Goal: Task Accomplishment & Management: Manage account settings

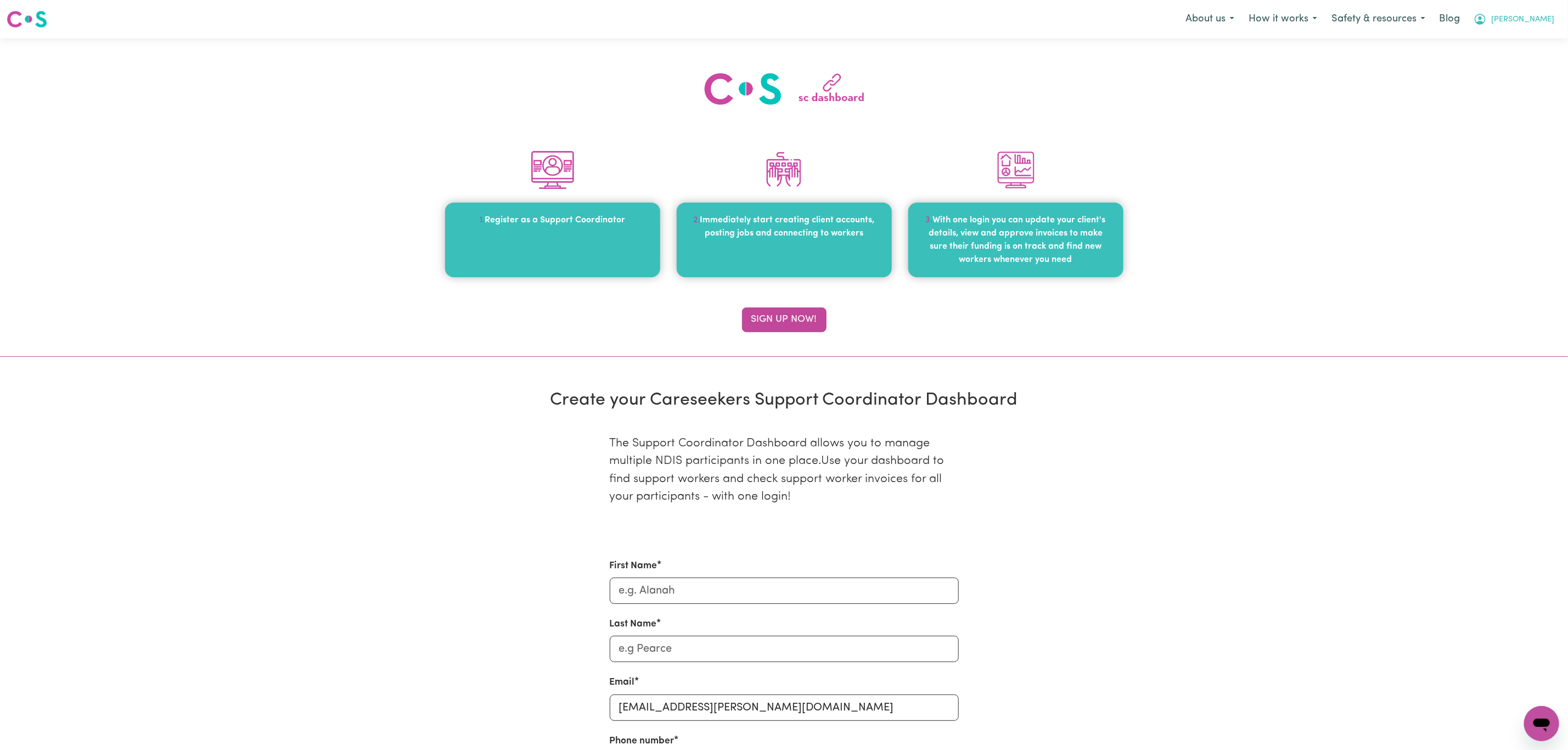
click at [1559, 11] on button "Laura" at bounding box center [1513, 19] width 95 height 23
click at [1532, 37] on link "My SC Dashboard" at bounding box center [1518, 43] width 87 height 21
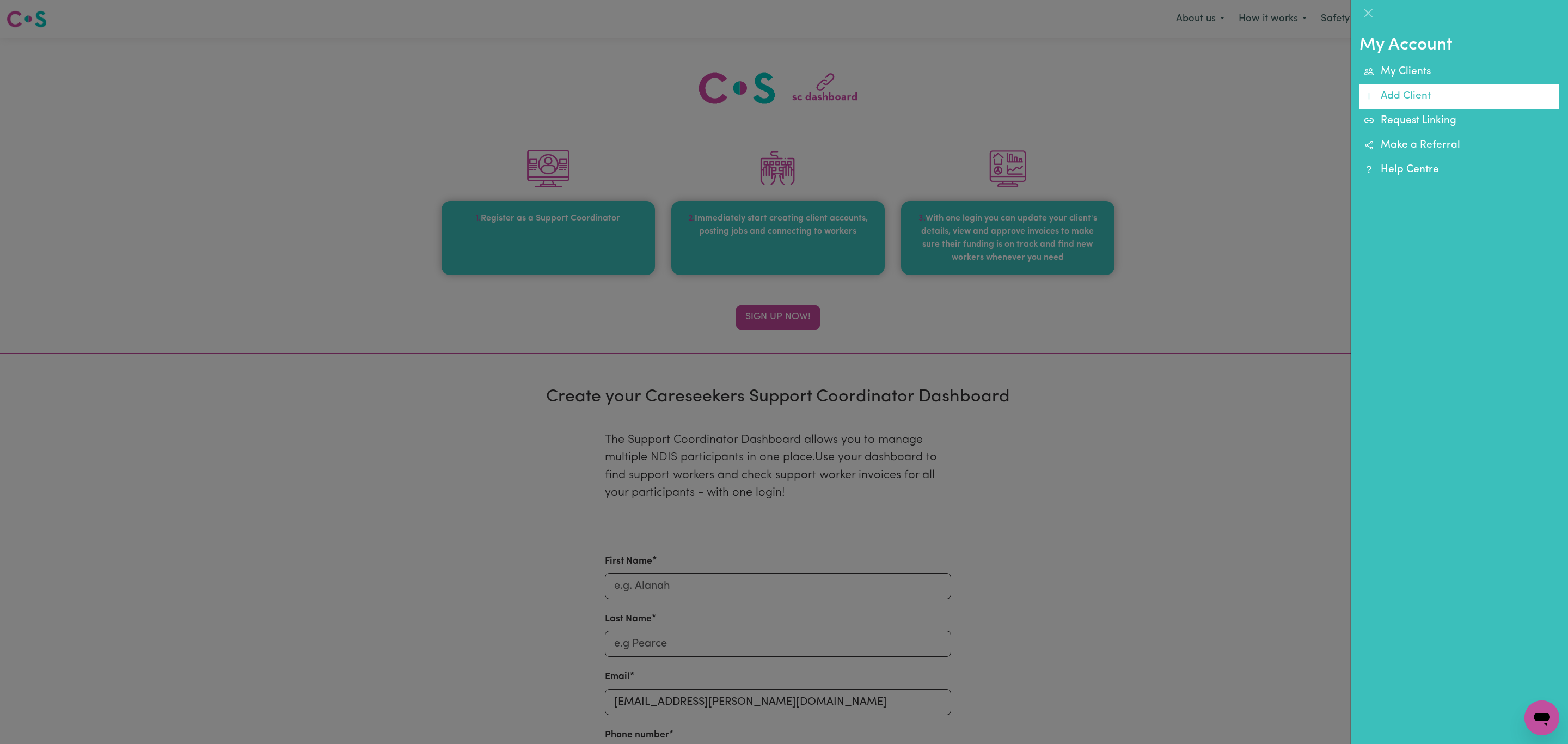
click at [1478, 92] on link "Add Client" at bounding box center [1460, 96] width 200 height 24
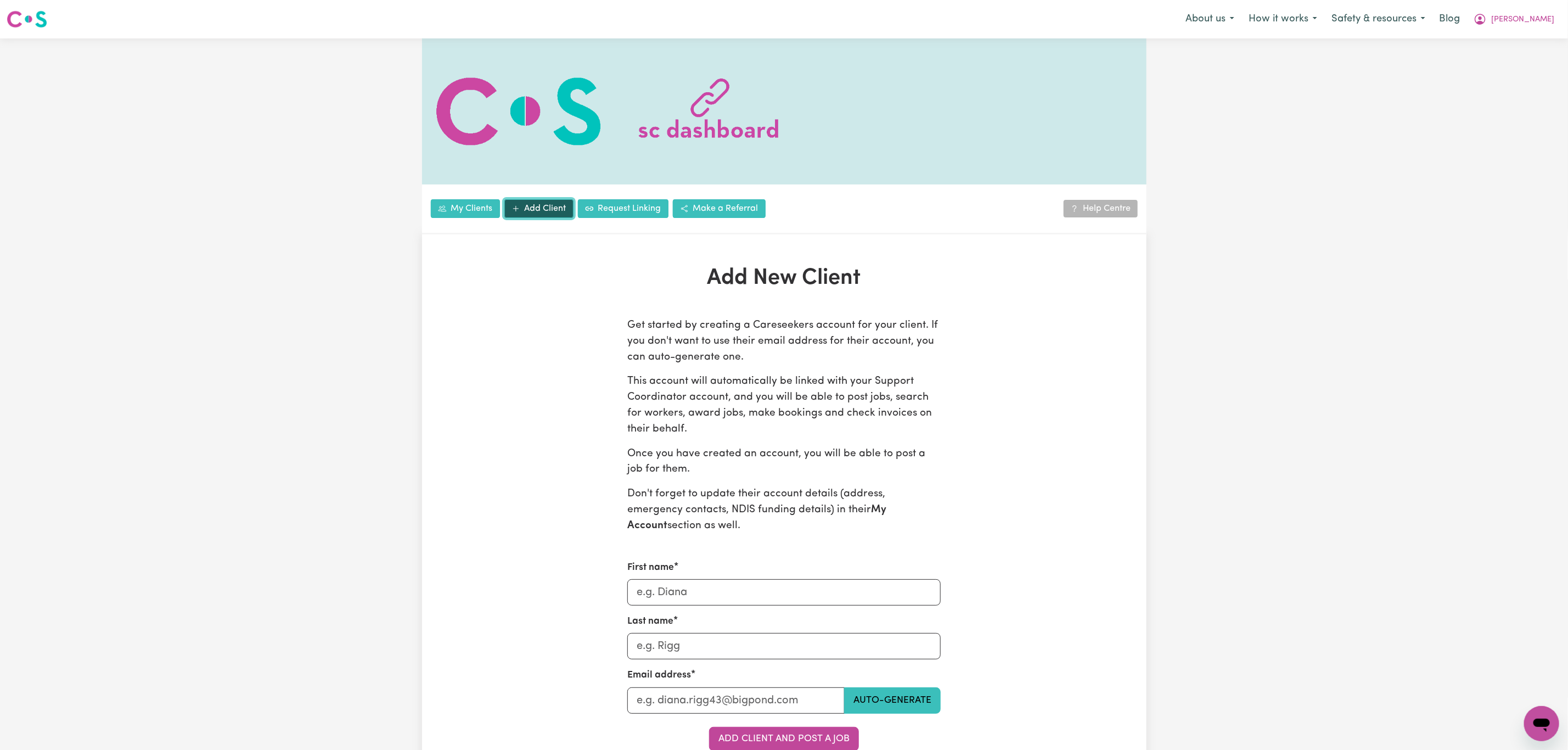
click at [534, 210] on link "Add Client" at bounding box center [539, 209] width 69 height 19
click at [617, 209] on link "Request Linking" at bounding box center [623, 209] width 90 height 19
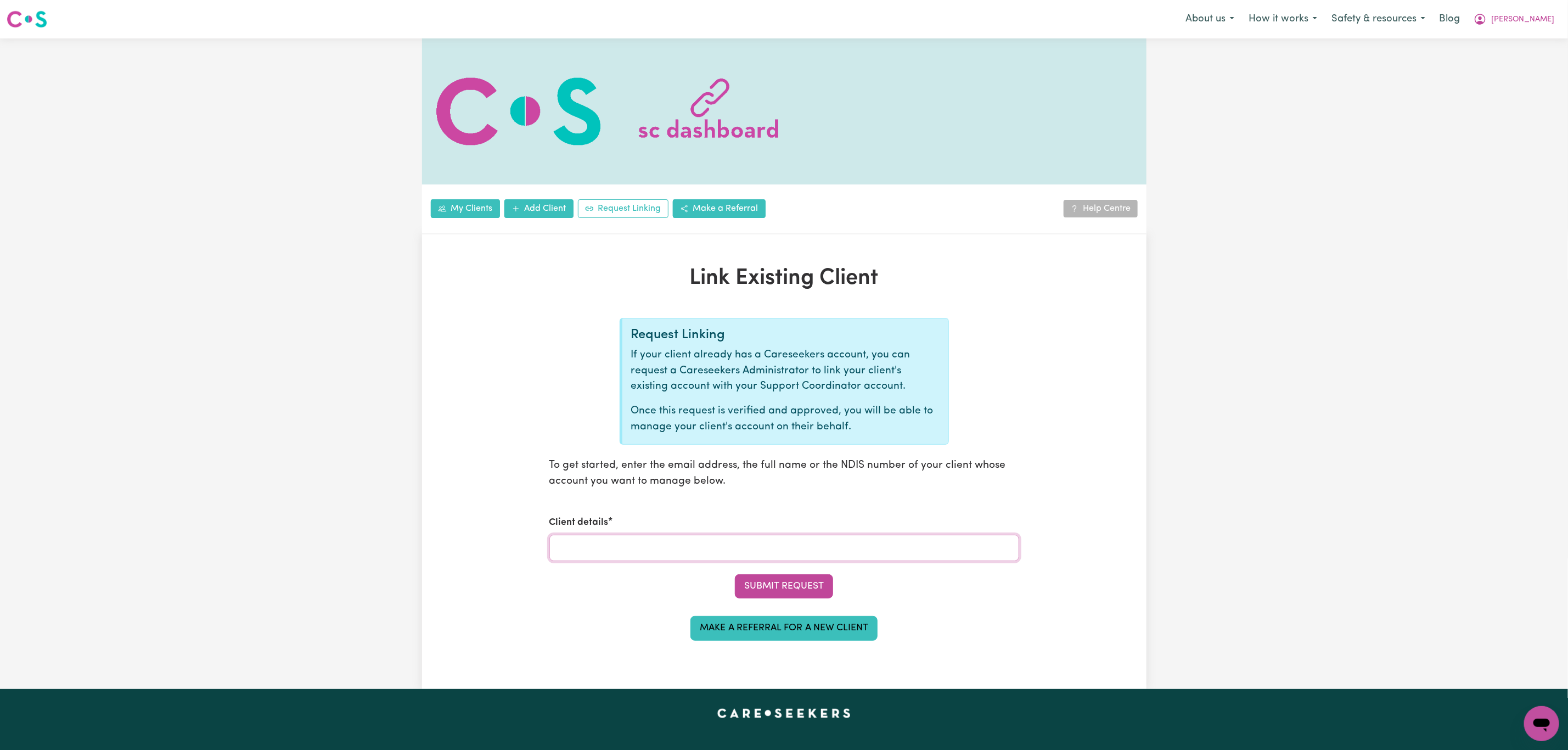
click at [623, 545] on input "Client details" at bounding box center [784, 548] width 470 height 26
click at [590, 532] on div "Client details" at bounding box center [784, 538] width 470 height 45
click at [595, 540] on input "Client details" at bounding box center [784, 548] width 470 height 26
paste input "StevenLy@careseekers.com.au"
type input "StevenLy@careseekers.com.au"
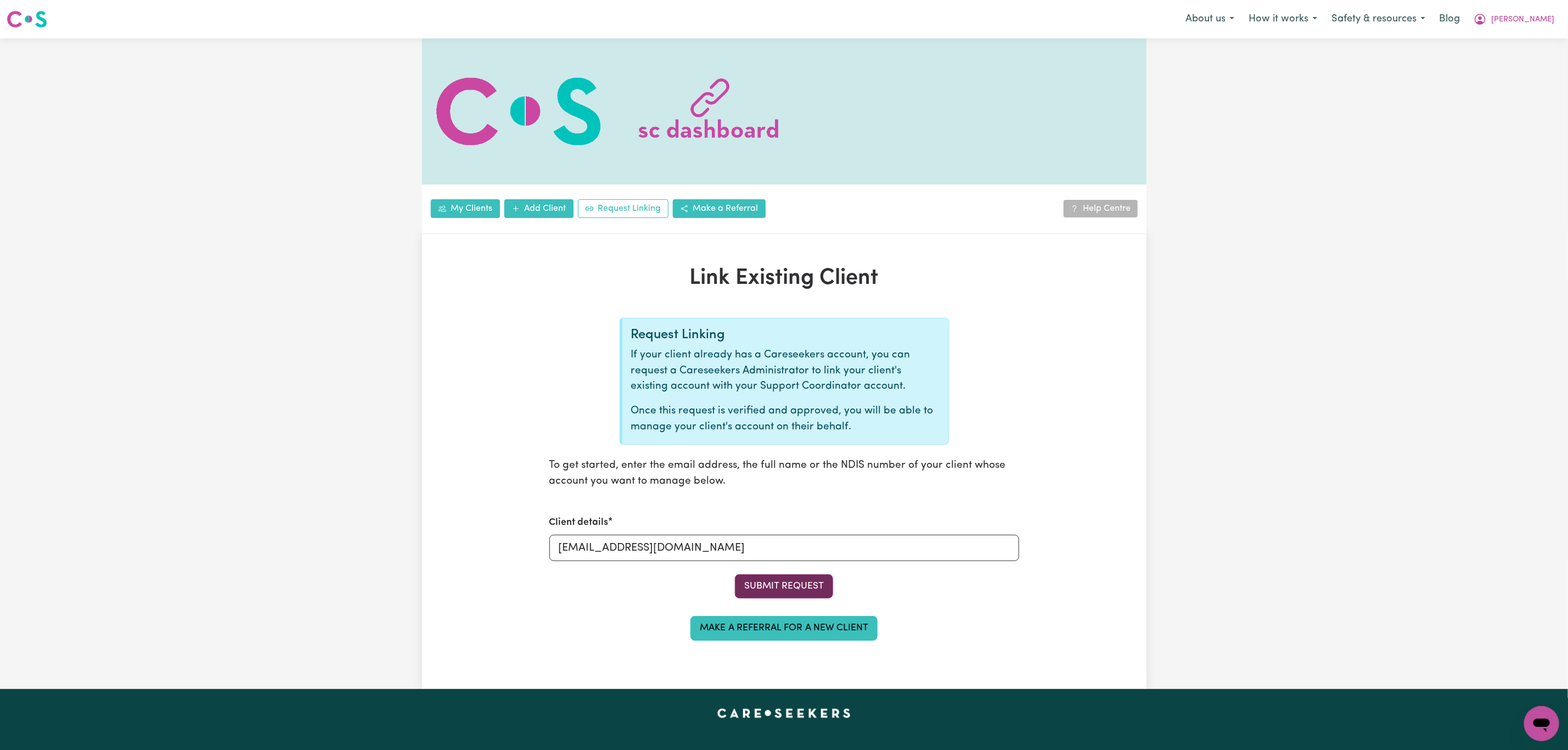
click at [803, 578] on button "Submit Request" at bounding box center [784, 586] width 98 height 24
click at [463, 210] on link "My Clients" at bounding box center [466, 209] width 69 height 19
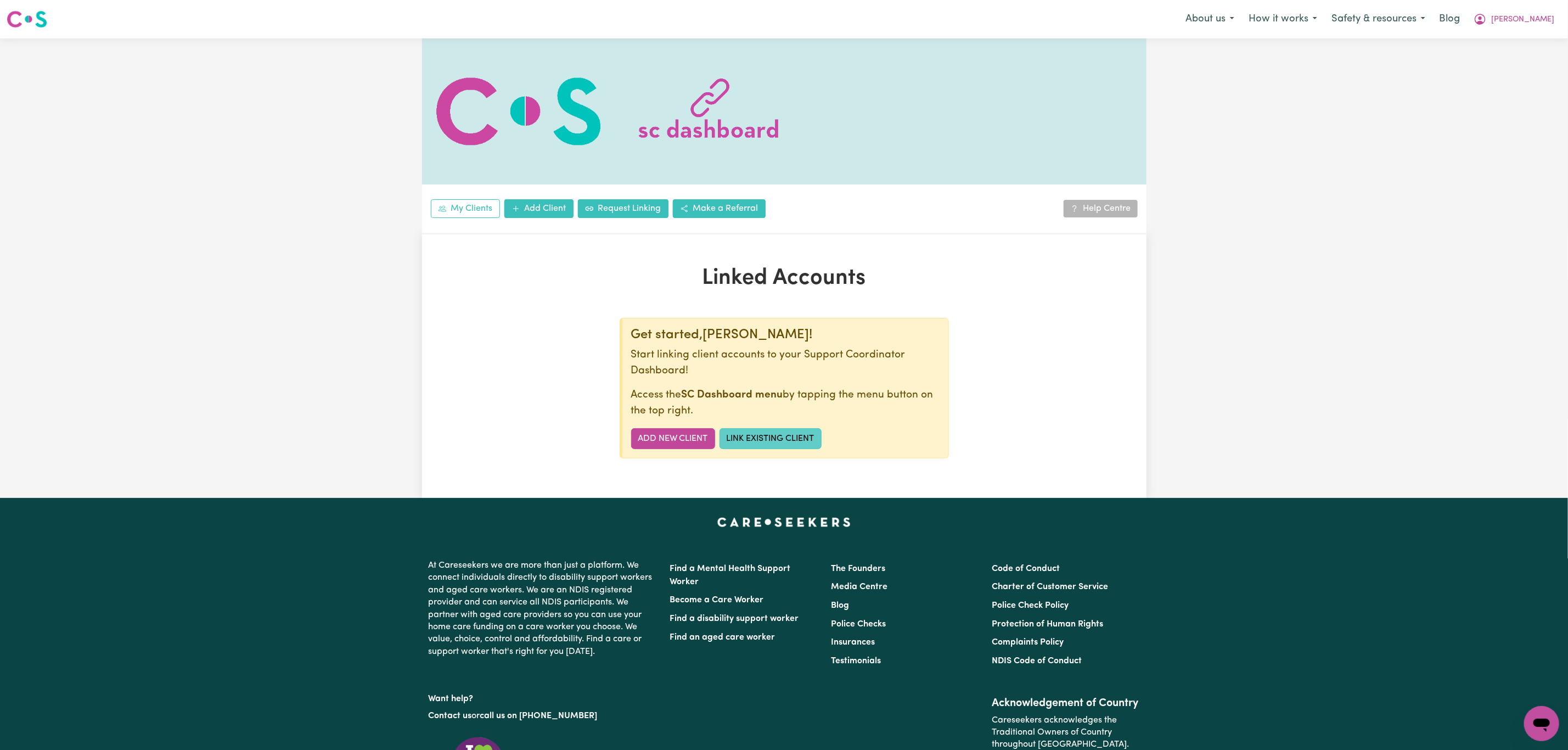
click at [796, 444] on link "Link Existing Client" at bounding box center [770, 438] width 102 height 21
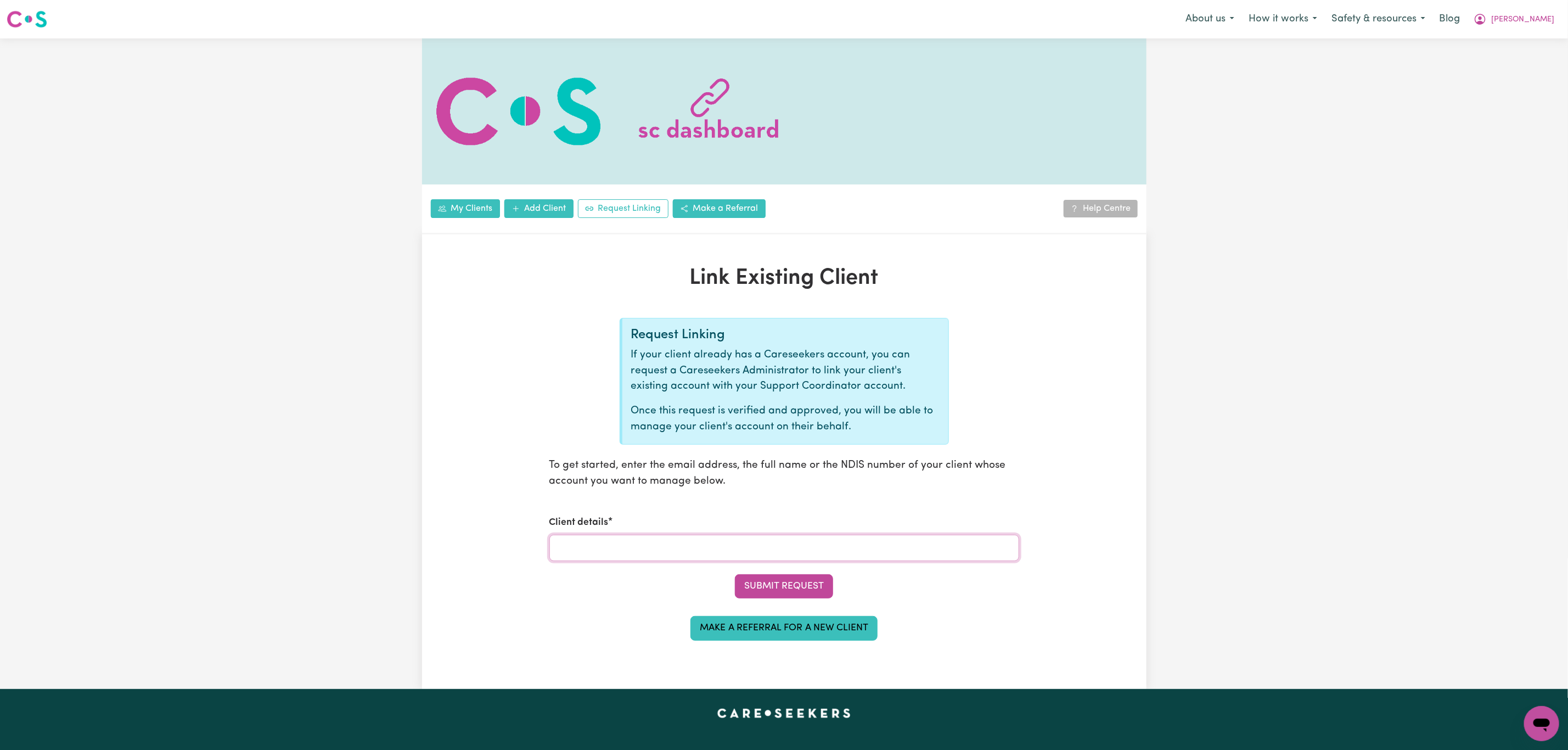
click at [647, 552] on input "Client details" at bounding box center [784, 548] width 470 height 26
click at [476, 199] on link "My Clients" at bounding box center [466, 209] width 69 height 19
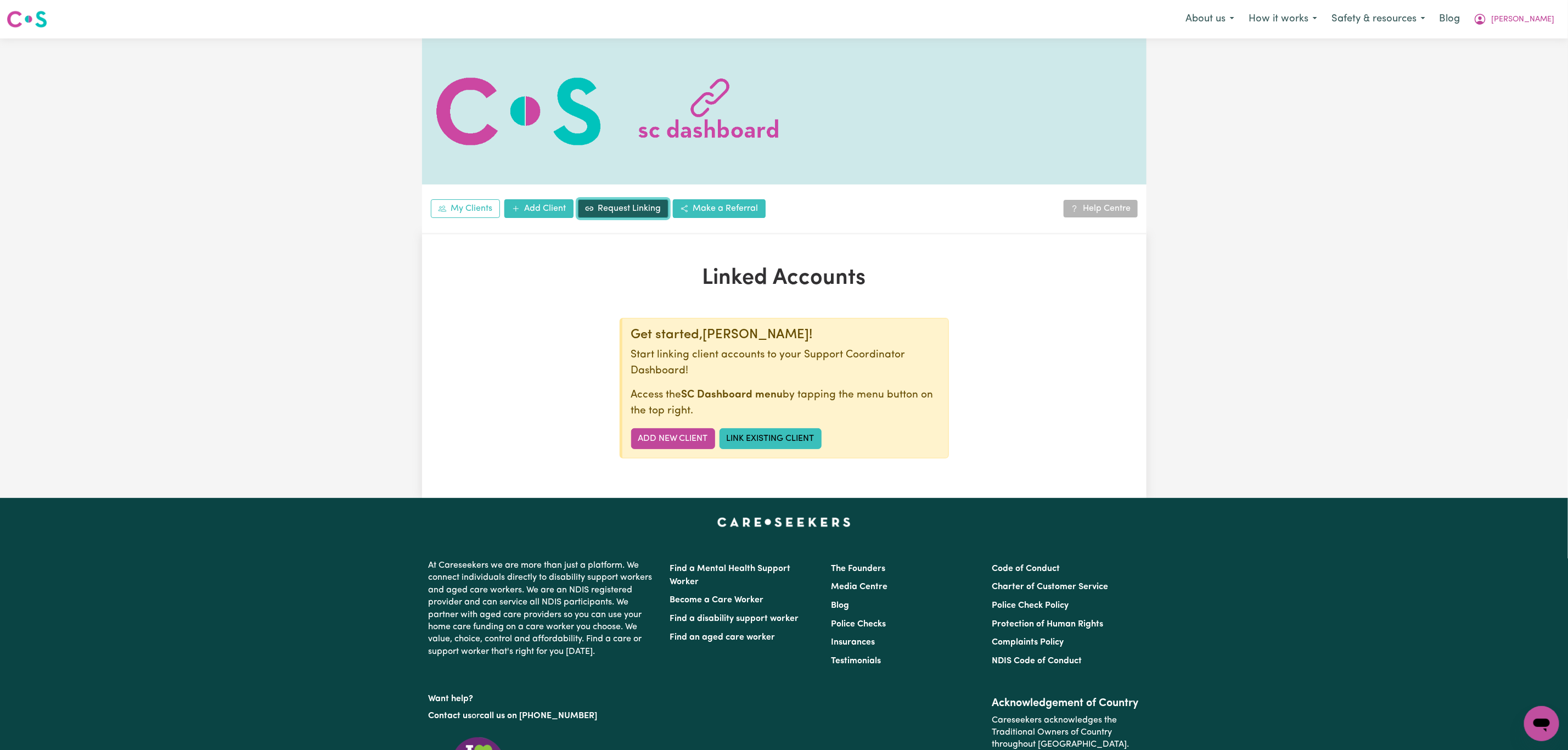
click at [611, 203] on link "Request Linking" at bounding box center [623, 209] width 90 height 19
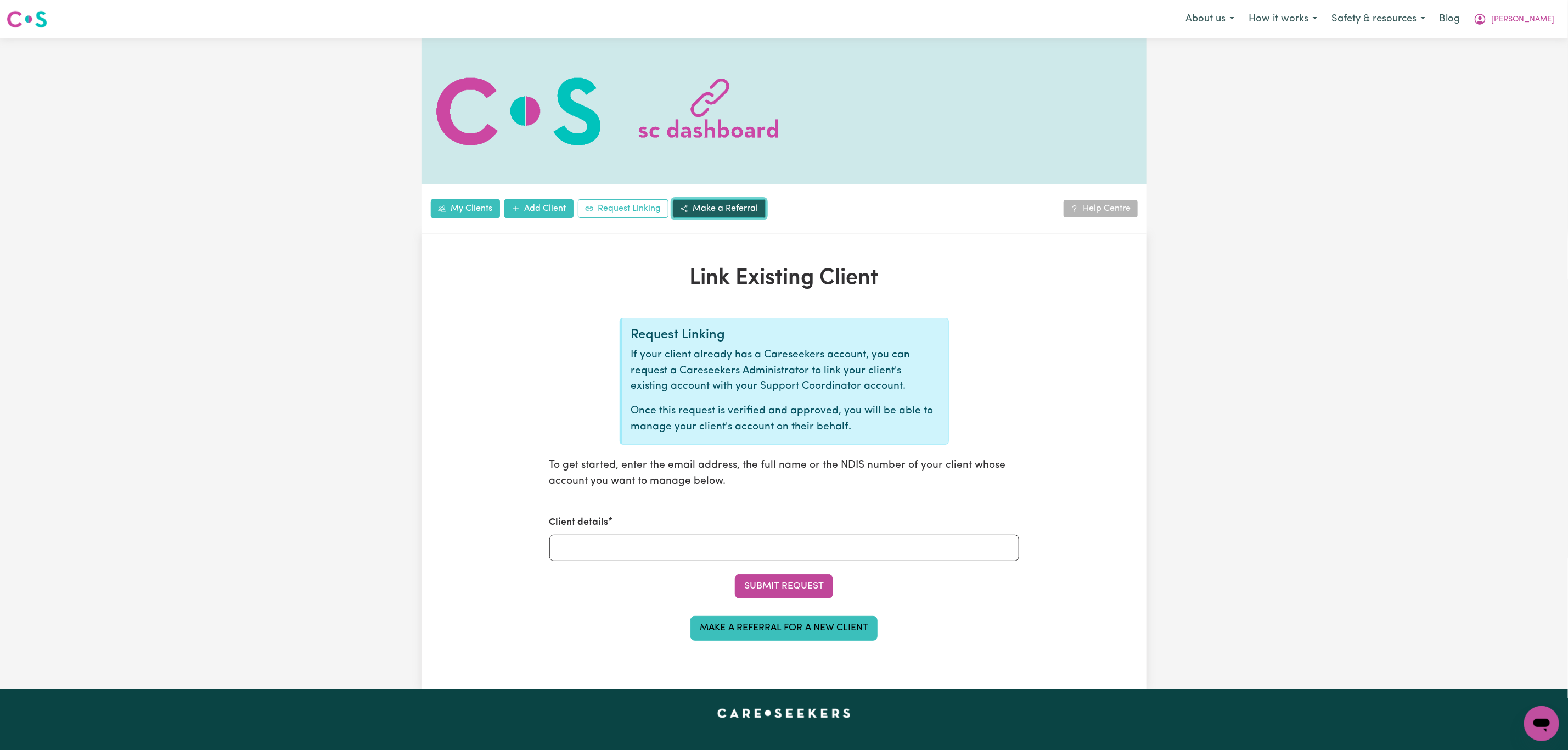
click at [718, 209] on link "Make a Referral" at bounding box center [720, 209] width 93 height 19
click at [1531, 18] on button "Laura" at bounding box center [1513, 19] width 95 height 23
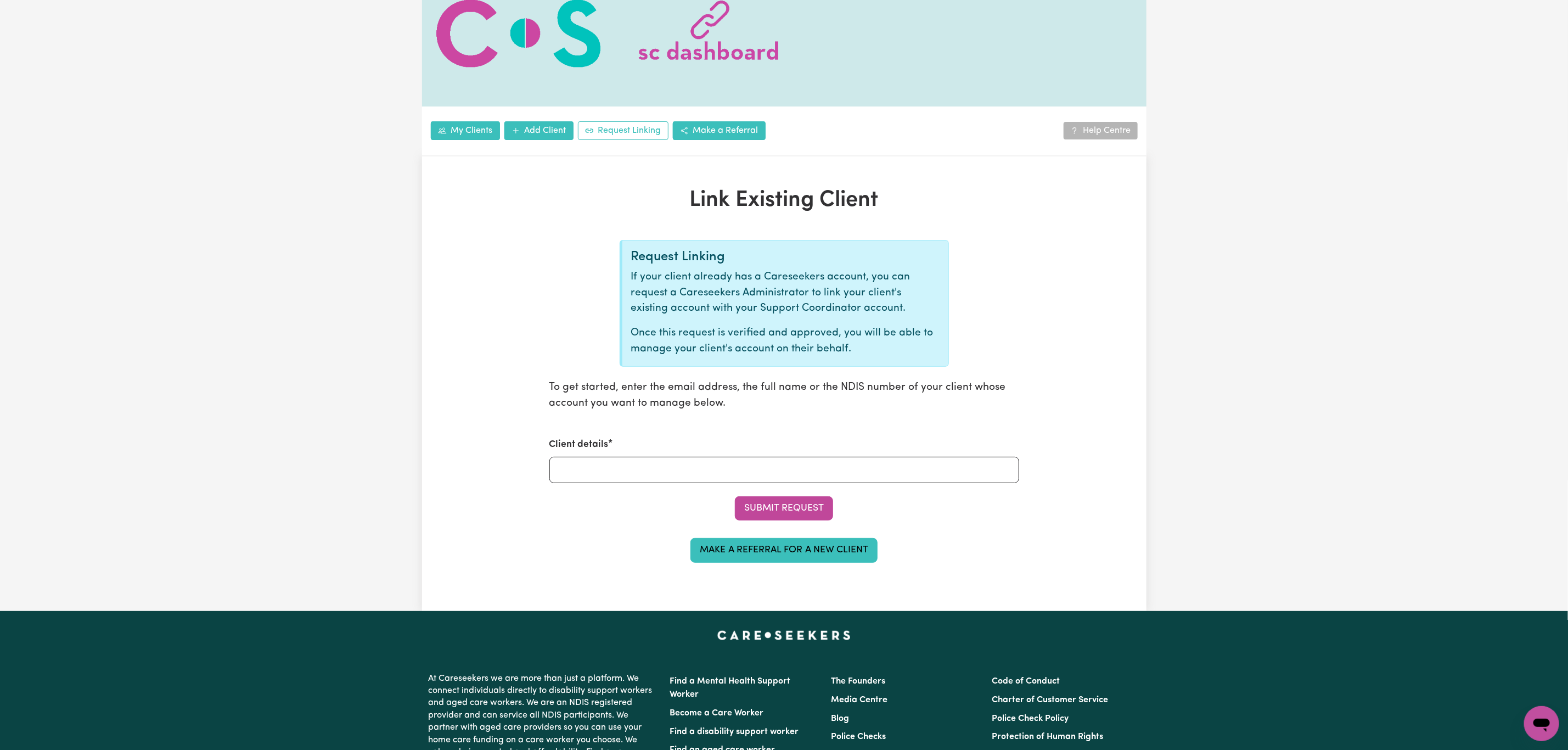
scroll to position [381, 0]
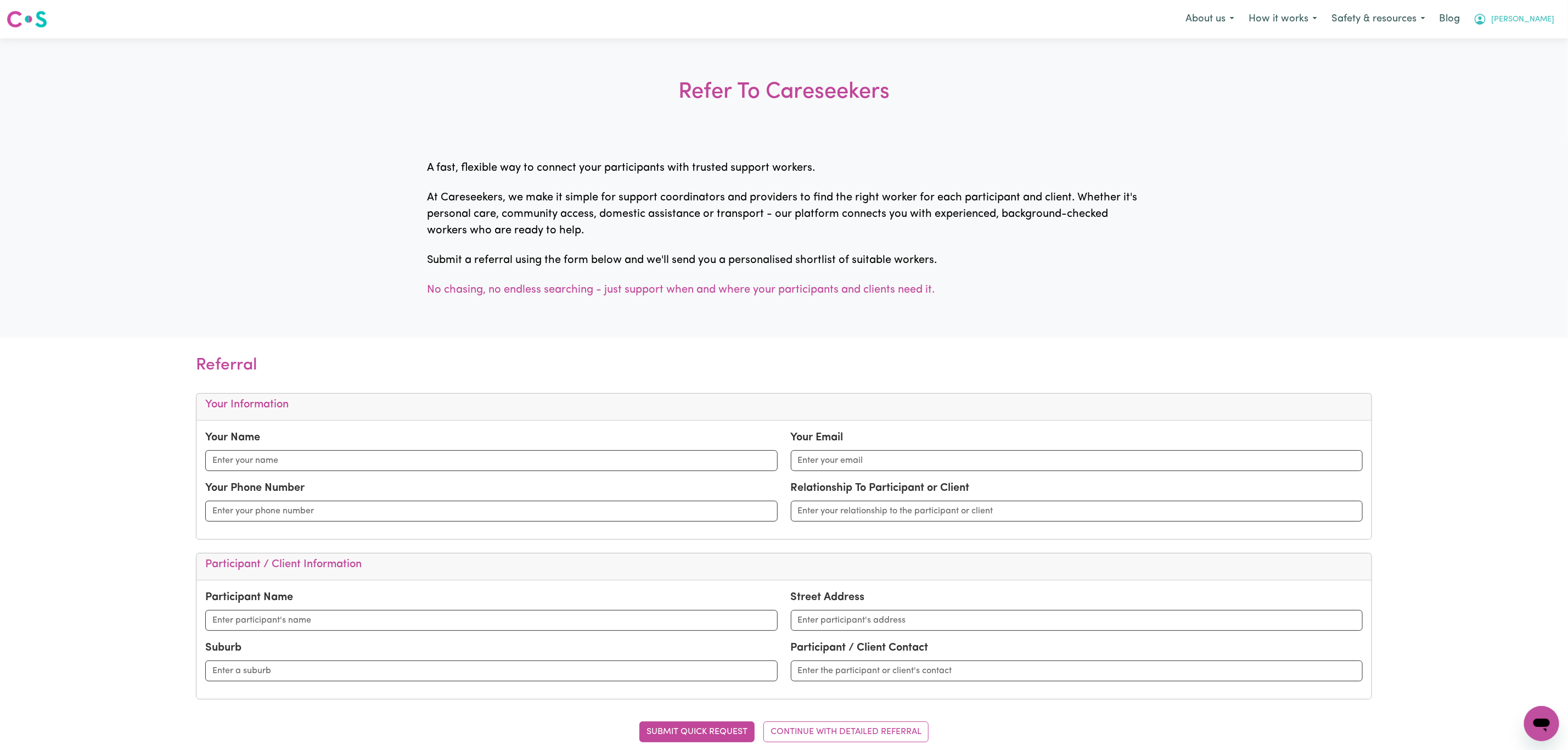
click at [1552, 15] on span "[PERSON_NAME]" at bounding box center [1523, 19] width 63 height 12
click at [1533, 36] on link "My SC Dashboard" at bounding box center [1518, 43] width 87 height 21
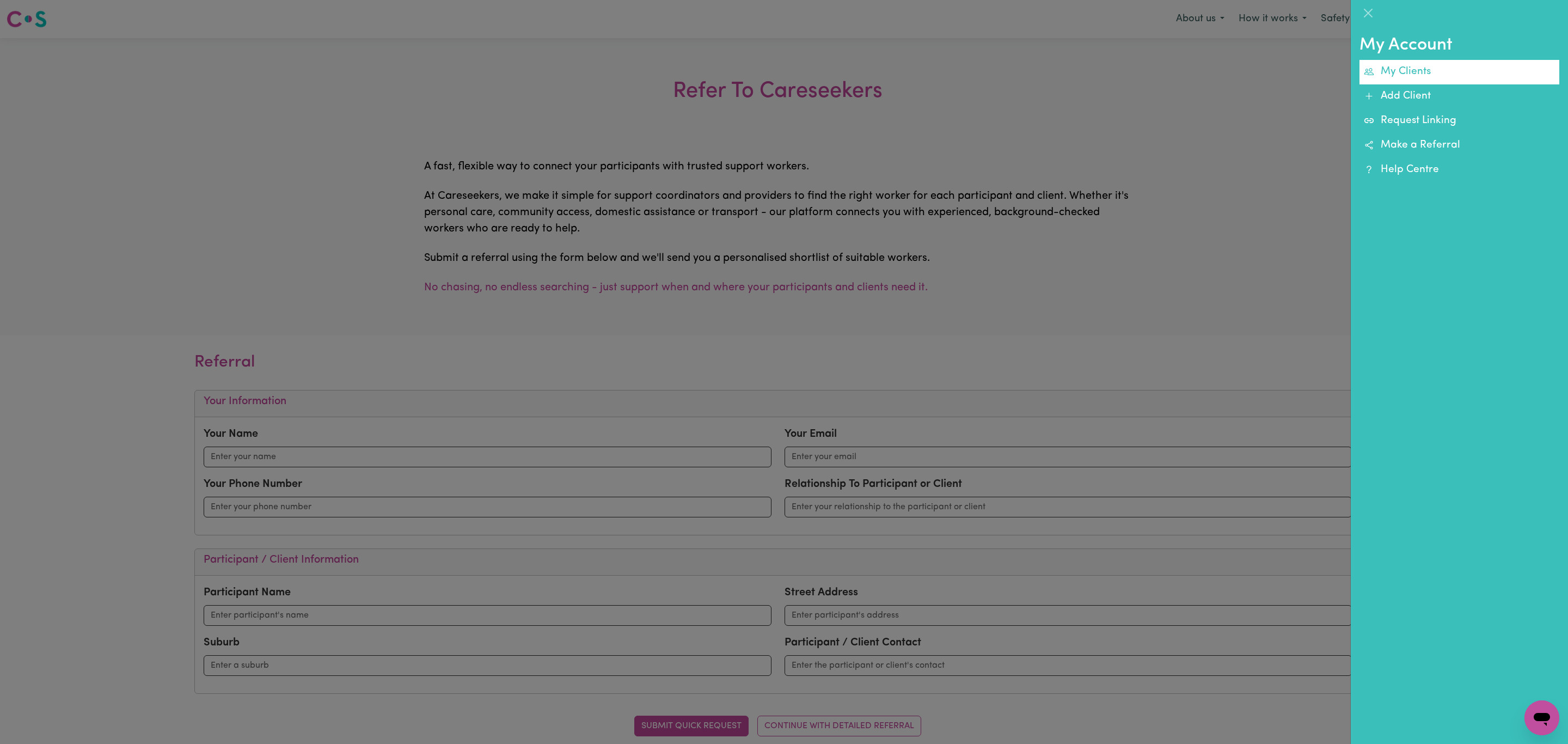
click at [1430, 62] on link "My Clients" at bounding box center [1460, 72] width 200 height 24
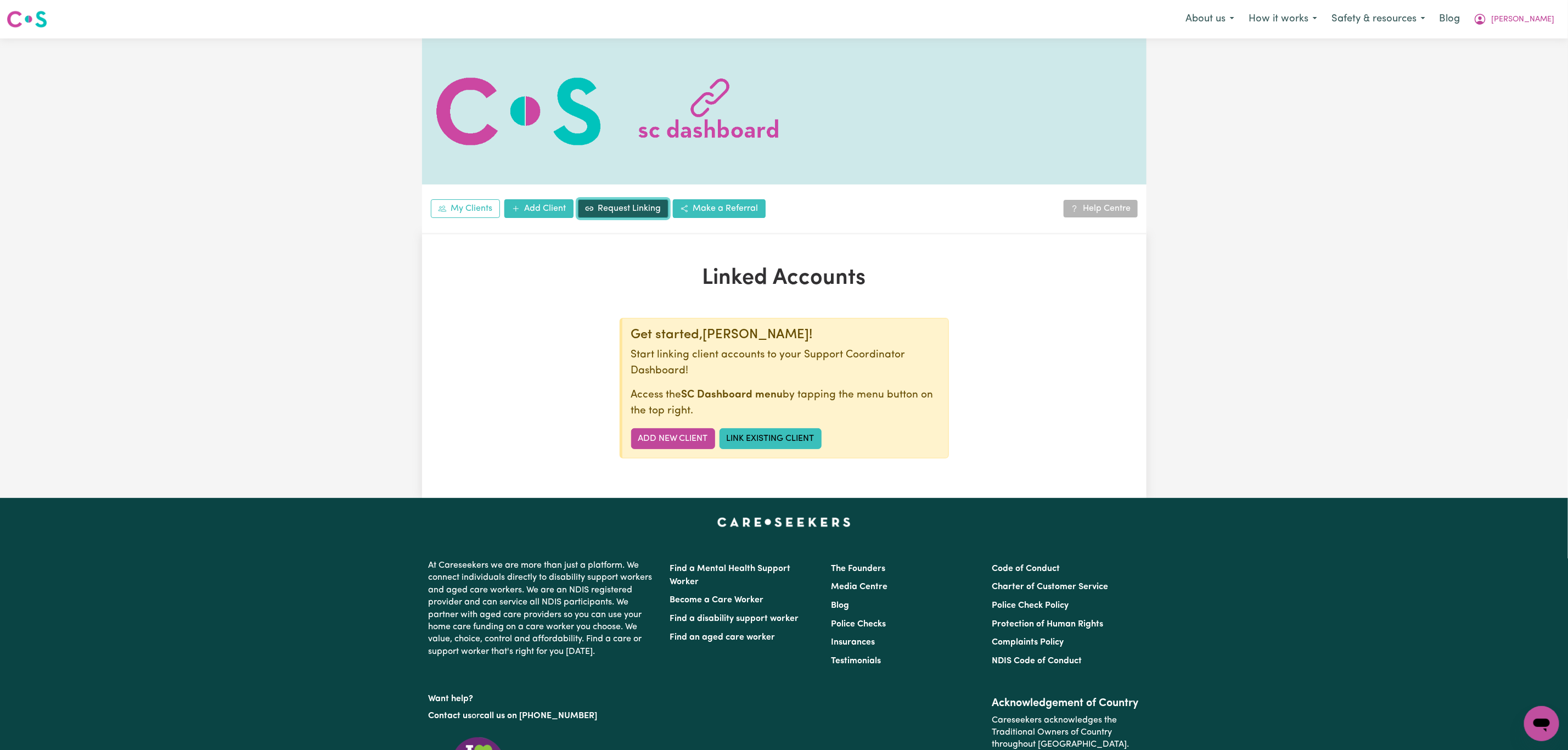
click at [634, 204] on link "Request Linking" at bounding box center [623, 209] width 90 height 19
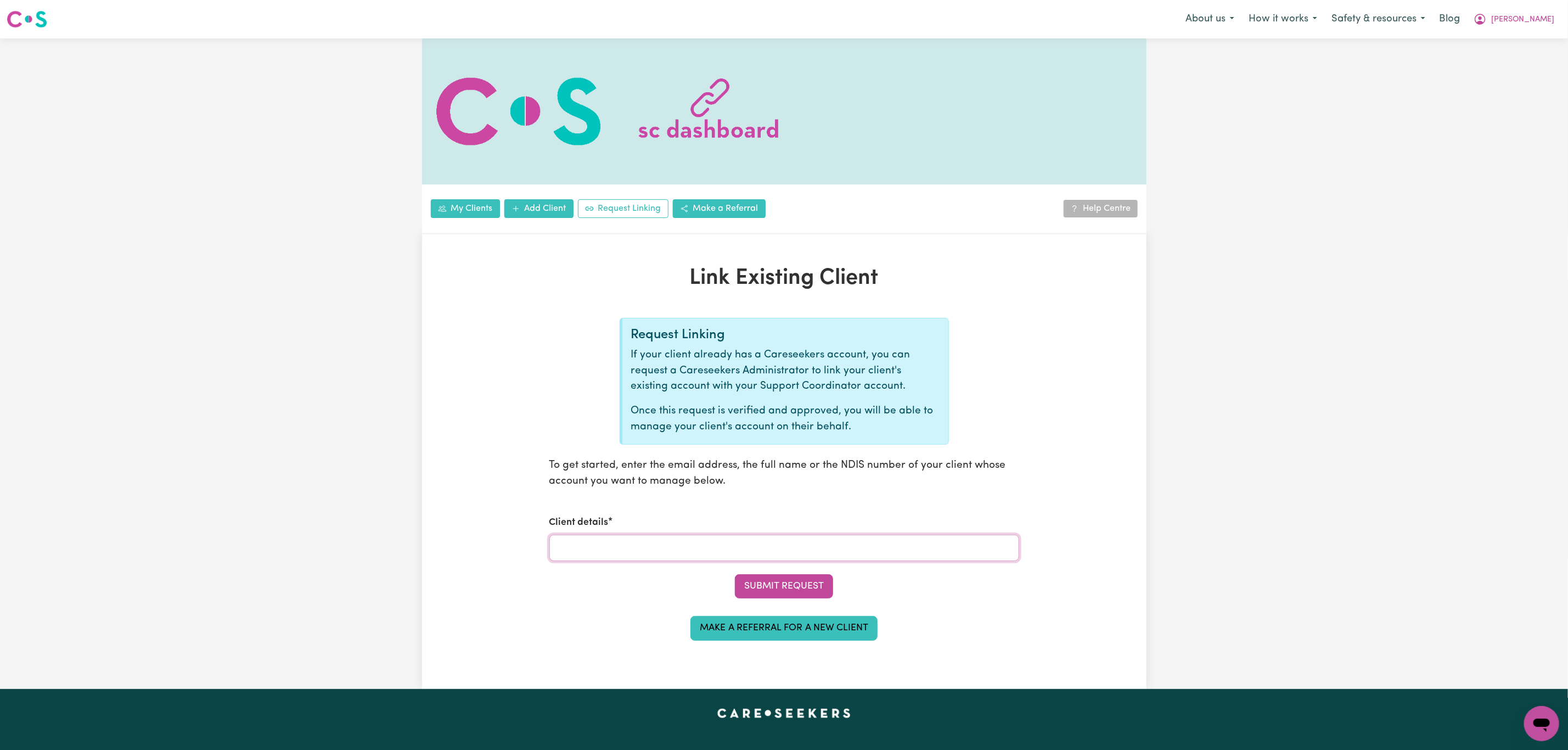
click at [595, 539] on input "Client details" at bounding box center [784, 548] width 470 height 26
paste input "StevenLy@careseekers.com.au"
type input "StevenLy@careseekers.com.au"
click at [457, 199] on link "My Clients" at bounding box center [466, 209] width 69 height 19
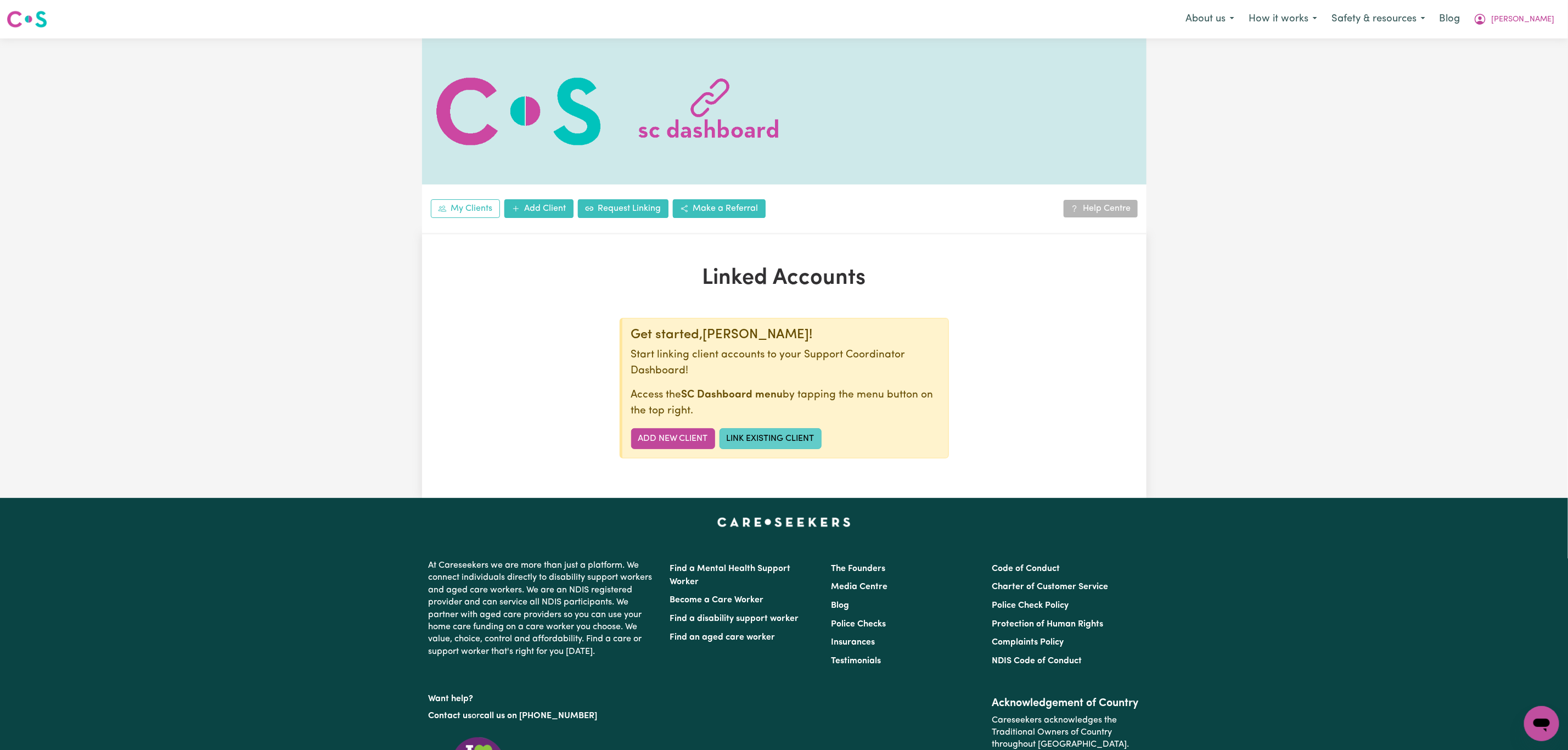
click at [779, 435] on link "Link Existing Client" at bounding box center [770, 438] width 102 height 21
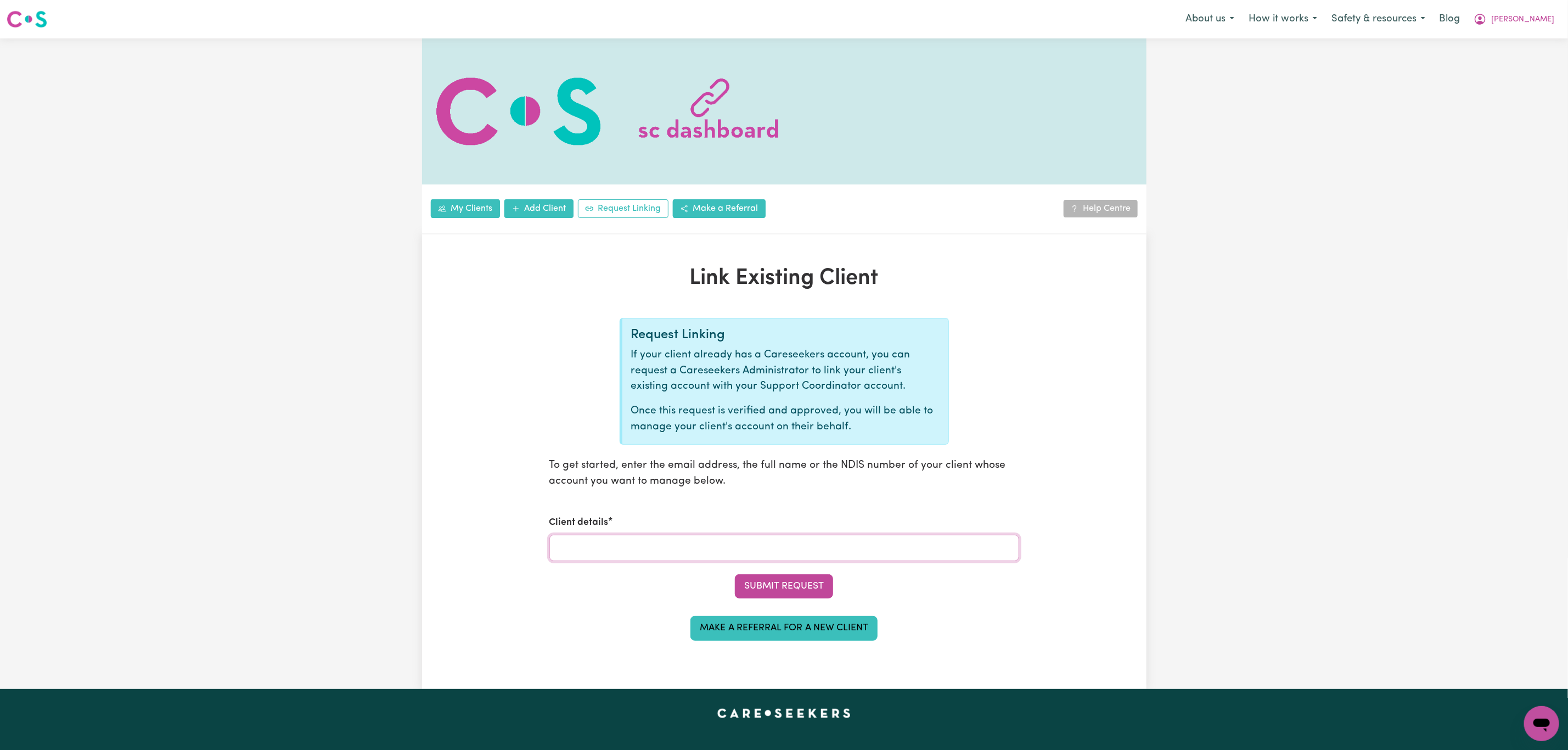
click at [659, 557] on input "Client details" at bounding box center [784, 548] width 470 height 26
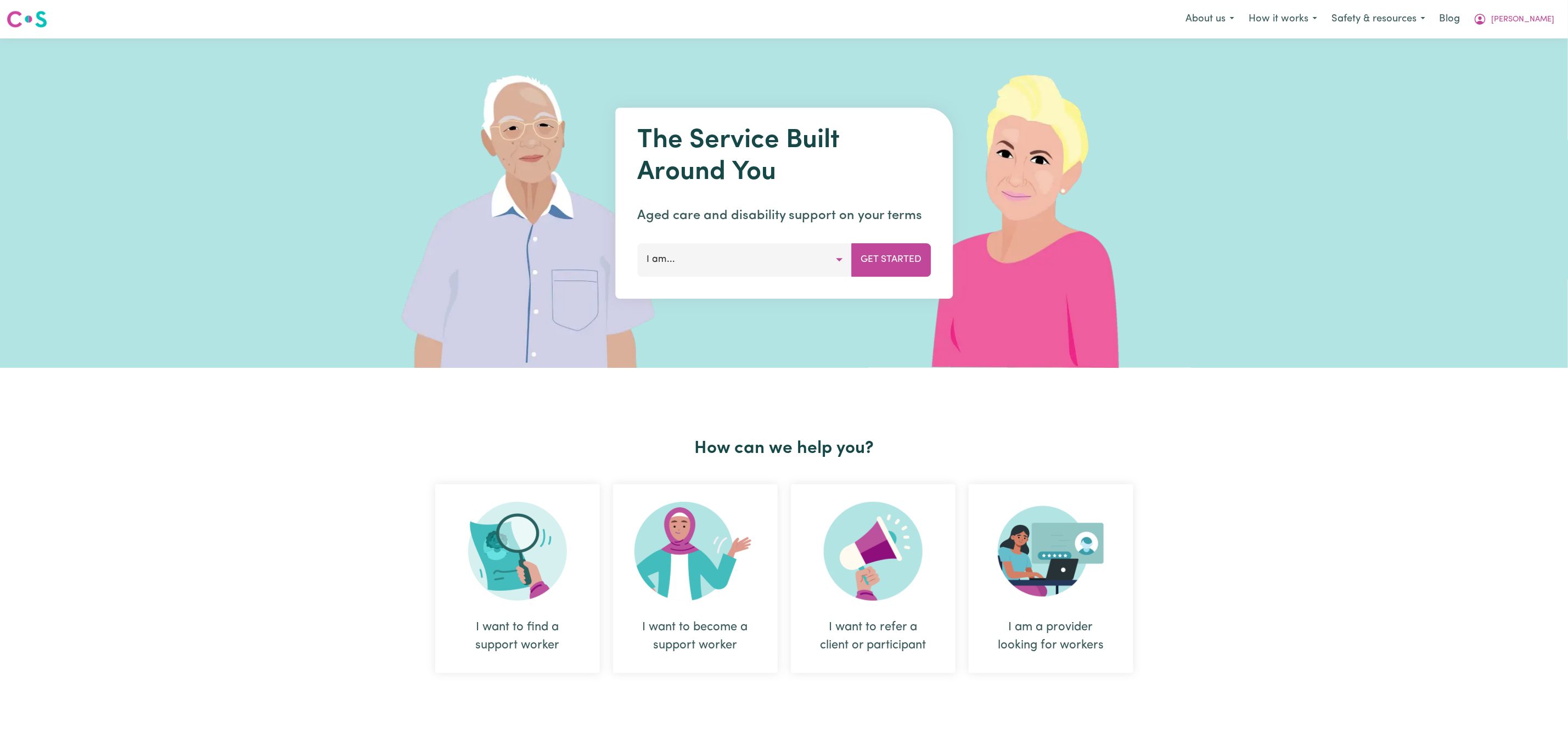
click at [1521, 11] on button "[PERSON_NAME]" at bounding box center [1513, 19] width 95 height 23
click at [1518, 40] on link "My SC Dashboard" at bounding box center [1518, 43] width 87 height 21
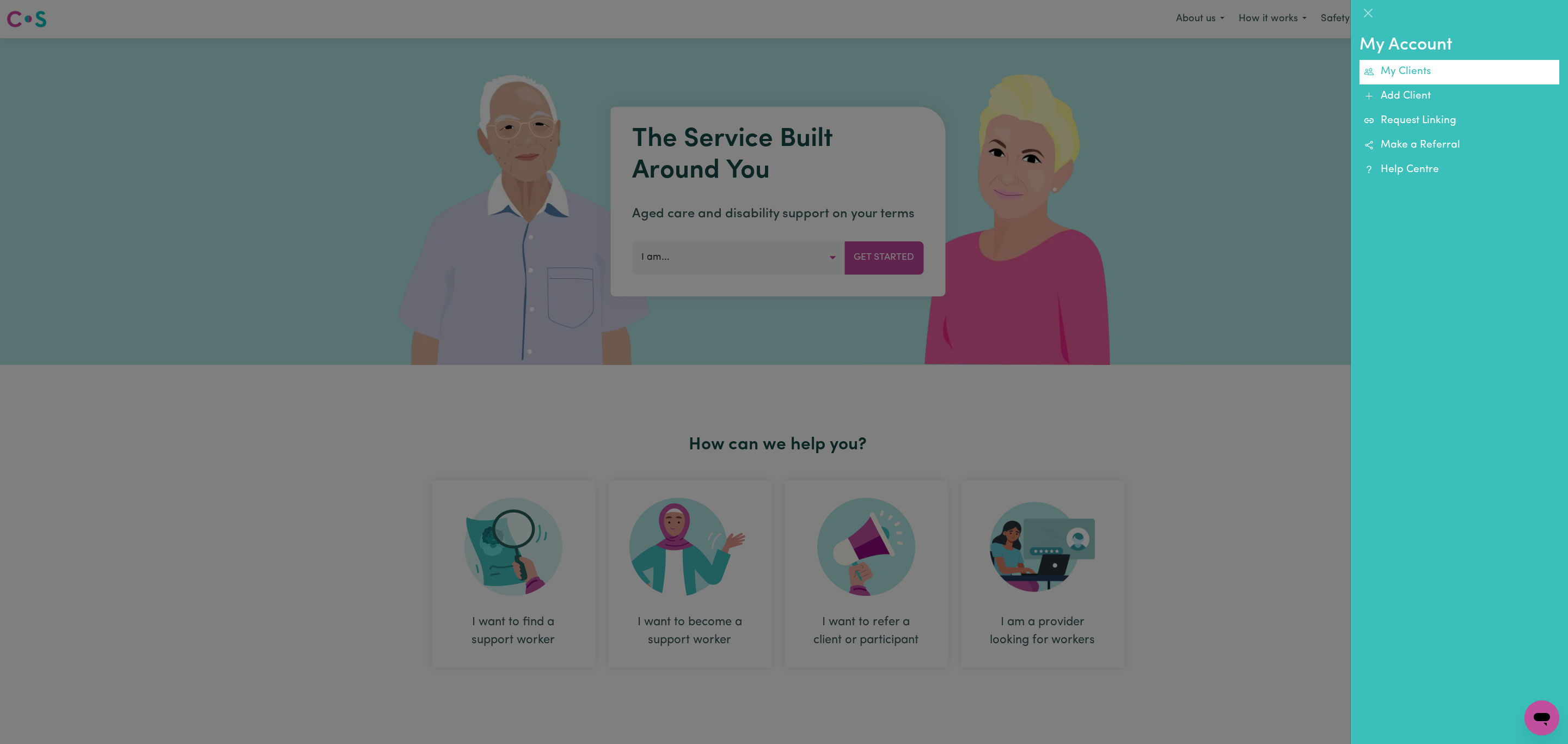
click at [1452, 64] on link "My Clients" at bounding box center [1460, 72] width 200 height 24
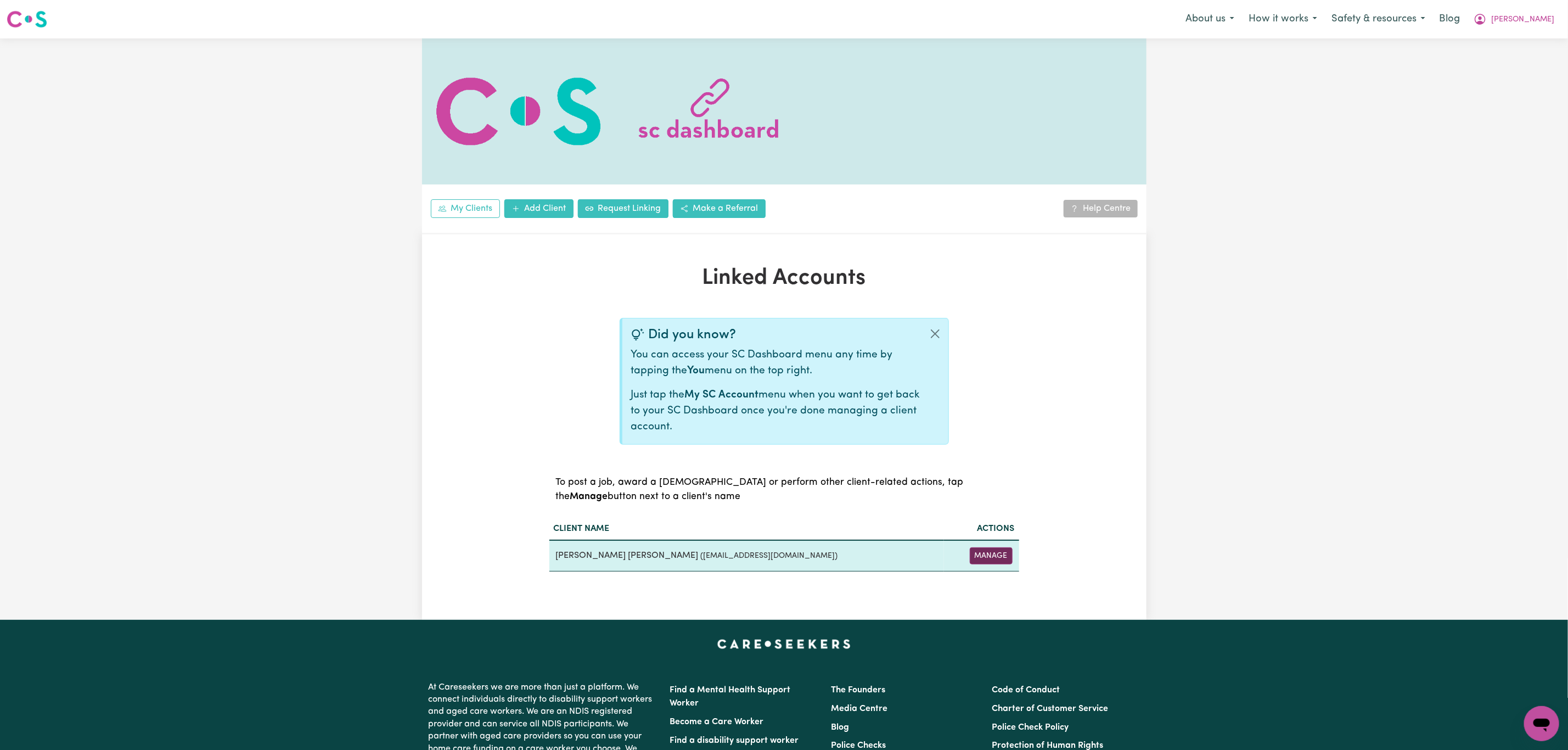
click at [999, 561] on button "Manage" at bounding box center [991, 556] width 43 height 17
